Goal: Information Seeking & Learning: Learn about a topic

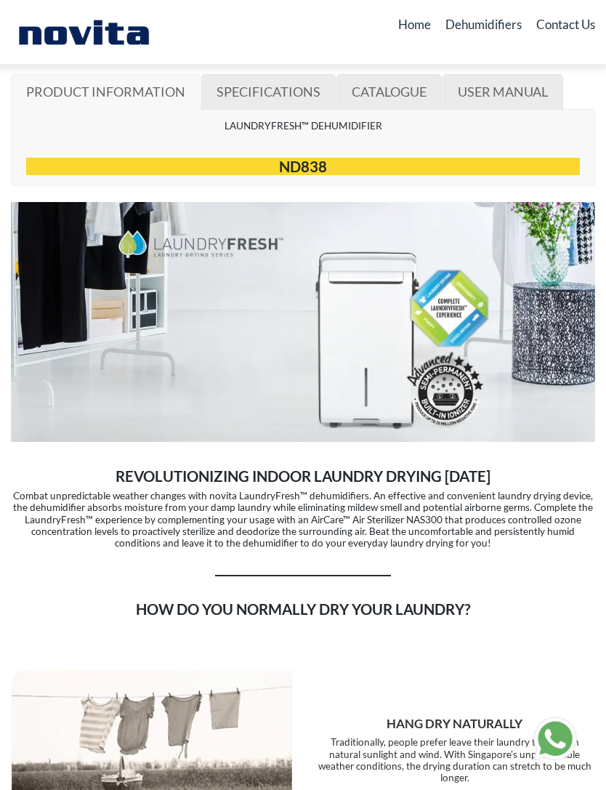
scroll to position [826, 0]
type input "*"
click at [371, 158] on h4 "ND838" at bounding box center [303, 166] width 554 height 17
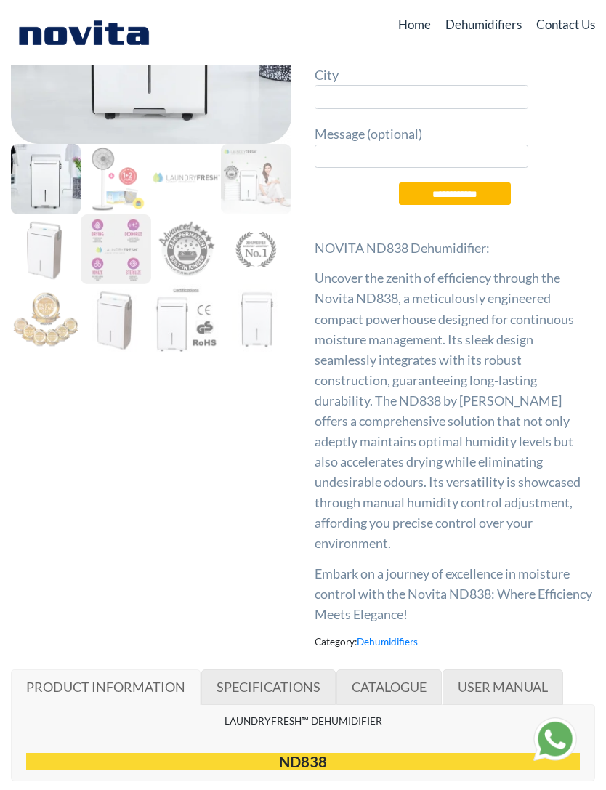
scroll to position [0, 0]
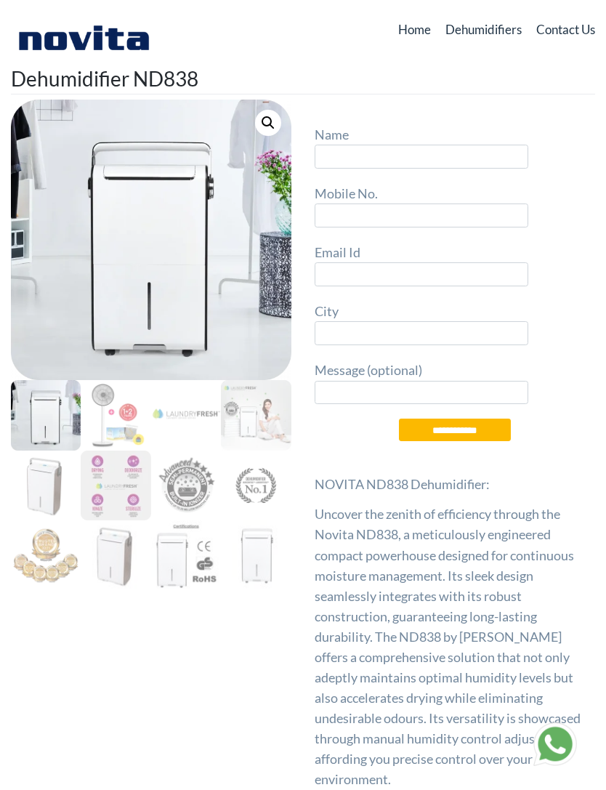
type input "*"
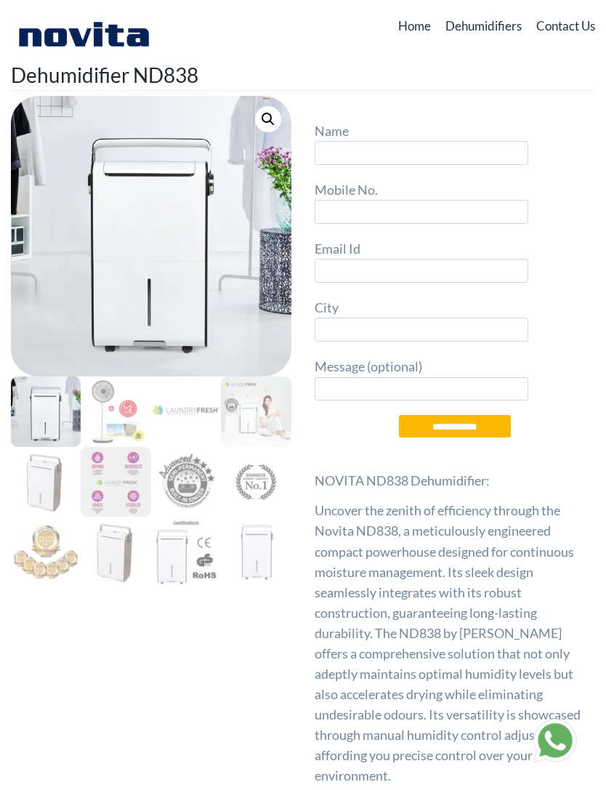
scroll to position [7, 0]
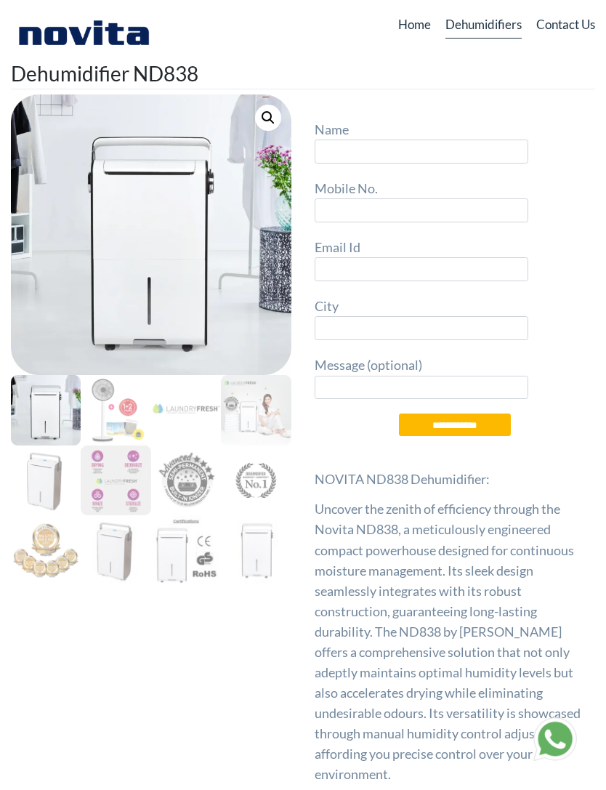
click at [491, 24] on link "Dehumidifiers" at bounding box center [483, 25] width 76 height 27
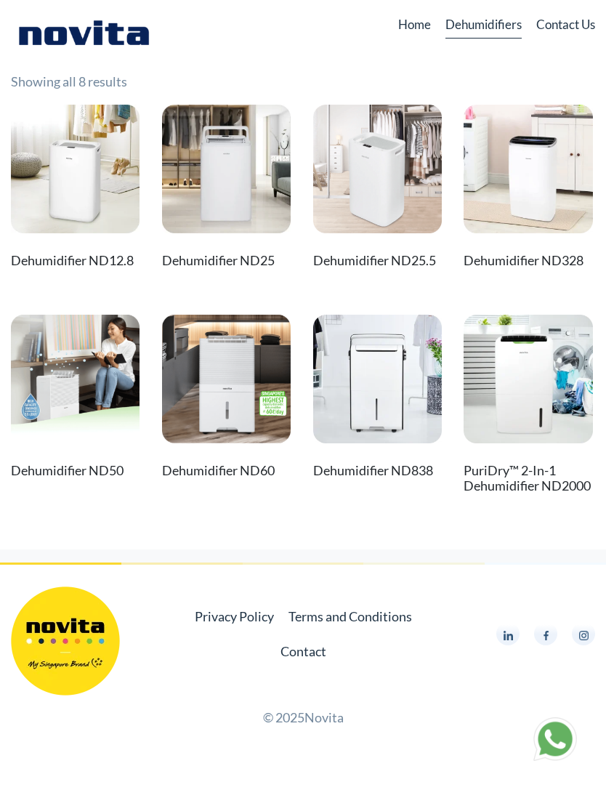
click at [379, 441] on img at bounding box center [377, 379] width 129 height 129
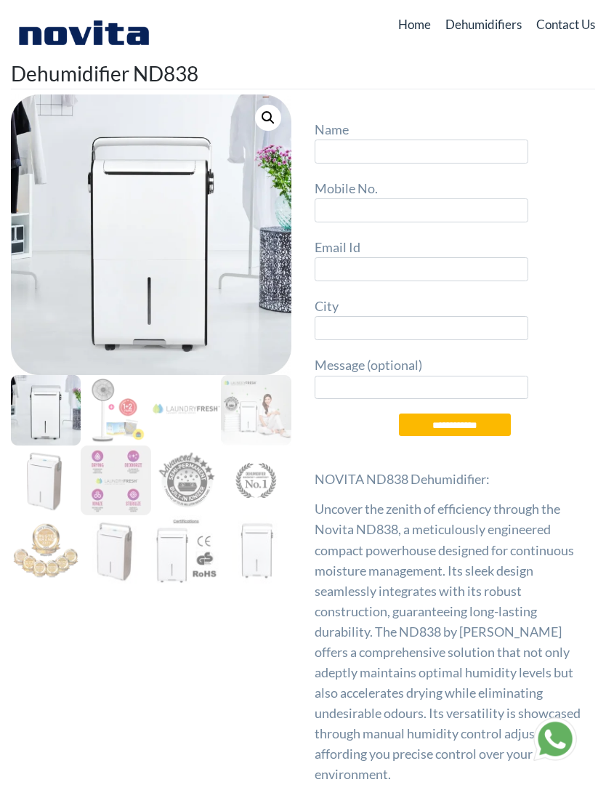
type input "*"
